Goal: Task Accomplishment & Management: Use online tool/utility

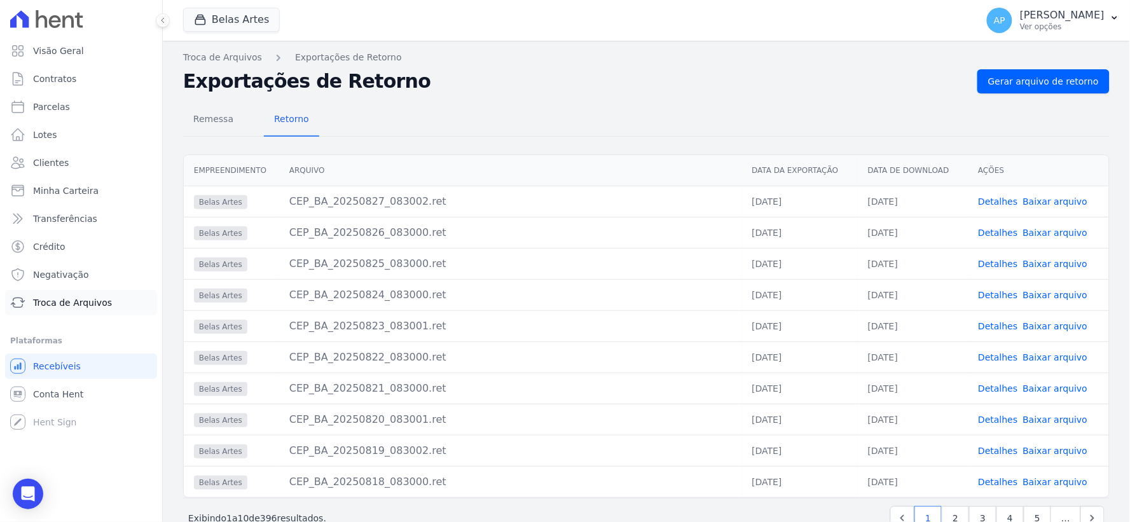
click at [53, 294] on link "Troca de Arquivos" at bounding box center [81, 302] width 152 height 25
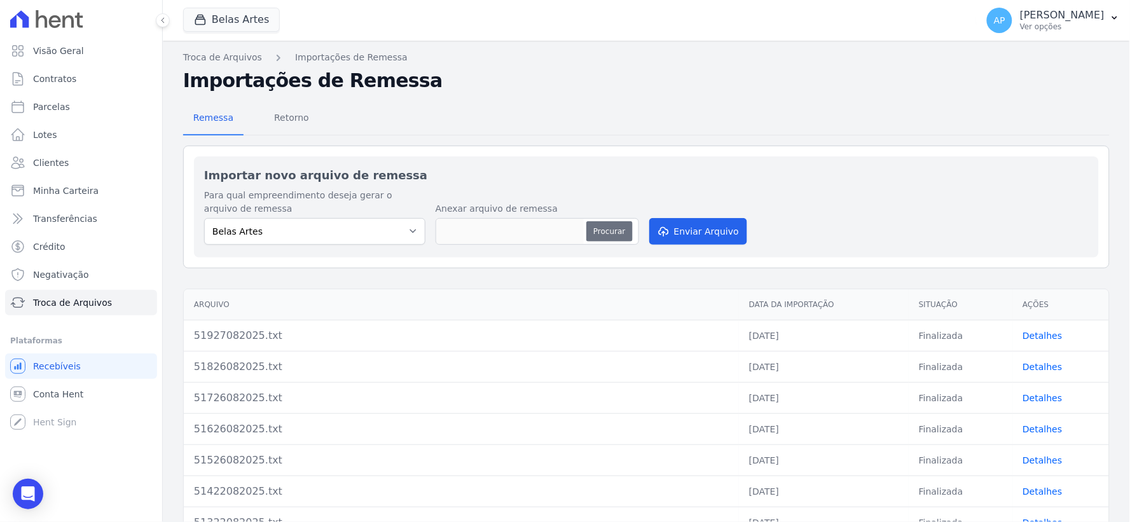
click at [598, 230] on button "Procurar" at bounding box center [609, 231] width 46 height 20
click at [601, 229] on button "Procurar" at bounding box center [609, 231] width 46 height 20
type input "52027082025.txt"
click at [694, 238] on button "Enviar Arquivo" at bounding box center [698, 231] width 98 height 27
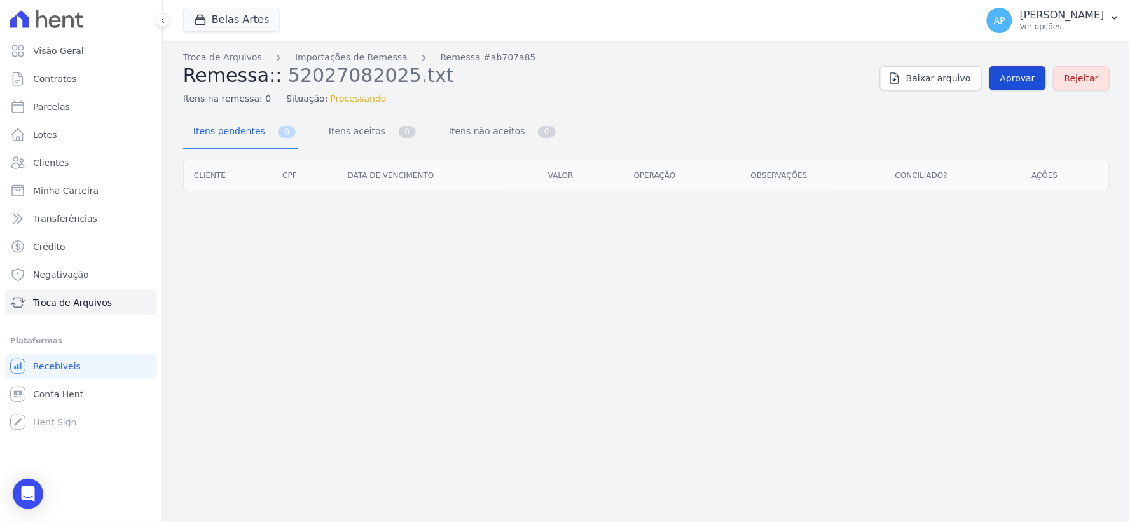
click at [1027, 79] on span "Aprovar" at bounding box center [1017, 78] width 35 height 13
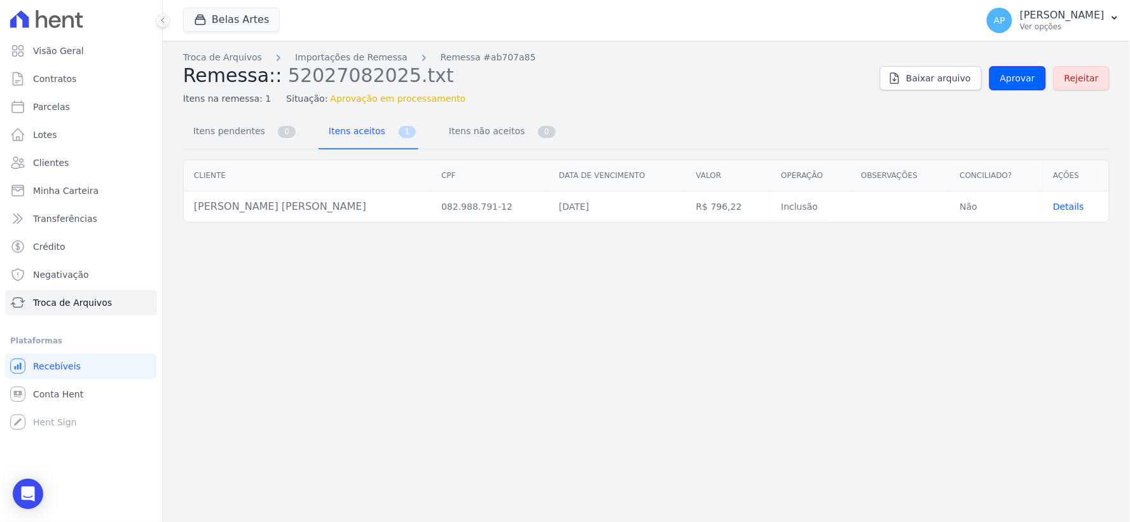
click at [1027, 79] on span "Aprovar" at bounding box center [1017, 78] width 35 height 13
click at [1023, 78] on span "Aprovar" at bounding box center [1017, 78] width 35 height 13
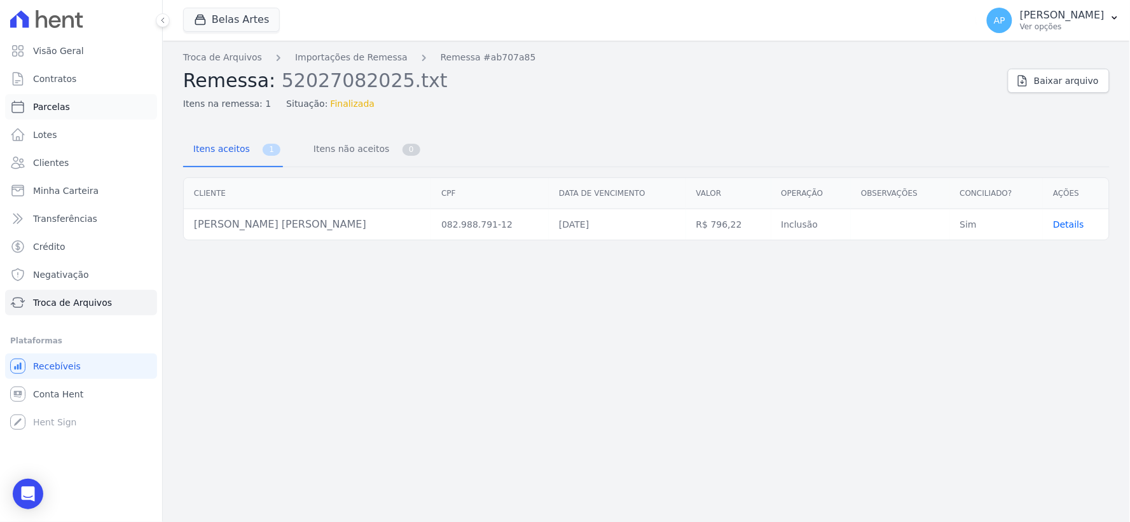
click at [68, 97] on link "Parcelas" at bounding box center [81, 106] width 152 height 25
select select
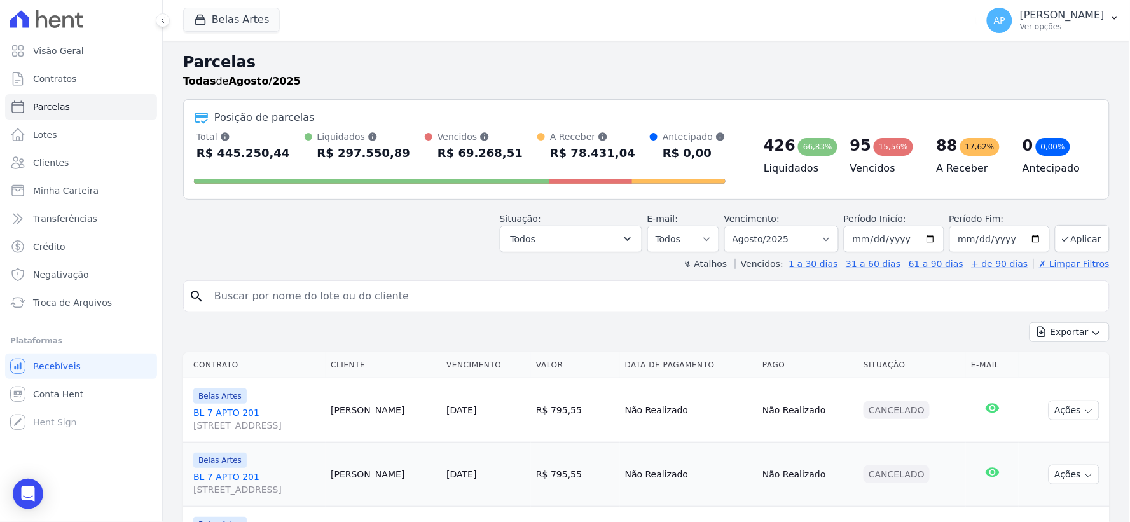
click at [317, 293] on input "search" at bounding box center [655, 296] width 897 height 25
paste input "[PERSON_NAME] [PERSON_NAME]"
type input "[PERSON_NAME] [PERSON_NAME]"
select select
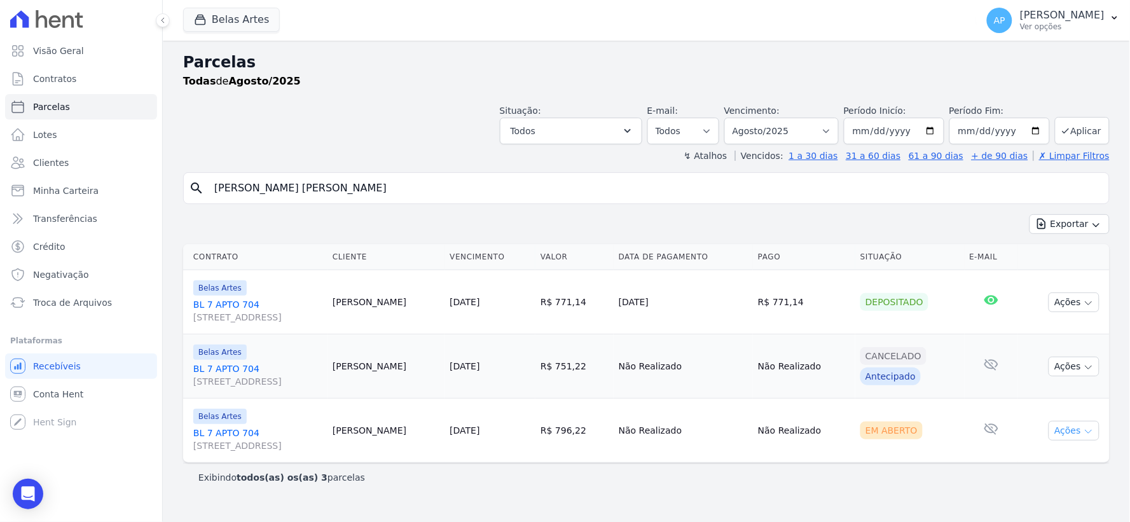
click at [1089, 431] on icon "button" at bounding box center [1089, 432] width 10 height 10
click at [1025, 455] on link "Ver boleto" at bounding box center [1069, 460] width 122 height 24
